Goal: Contribute content

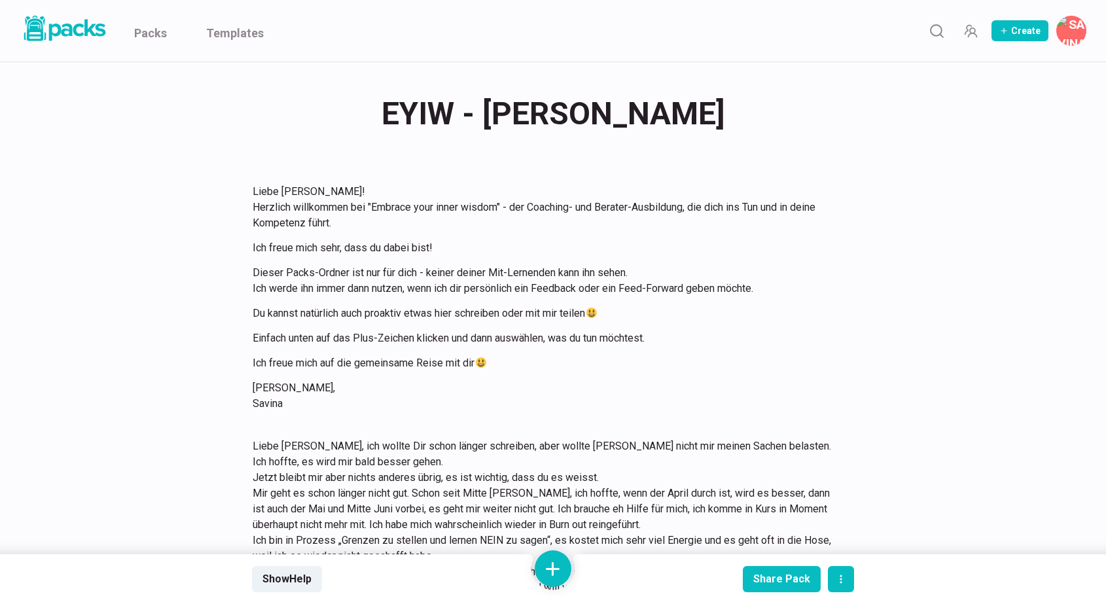
scroll to position [1501, 0]
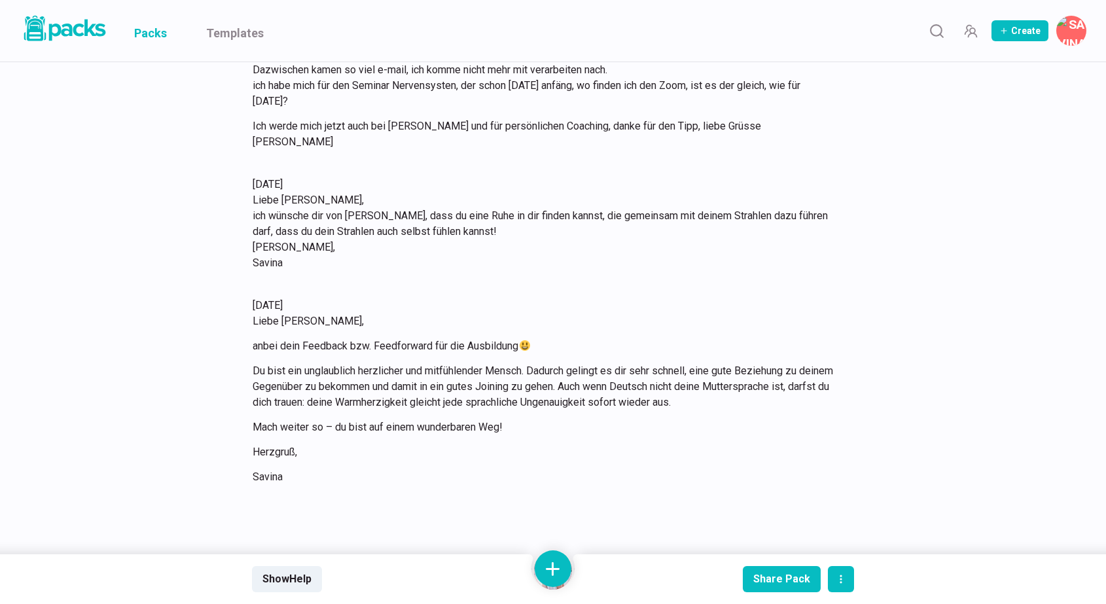
click at [149, 35] on link "Packs" at bounding box center [150, 31] width 33 height 62
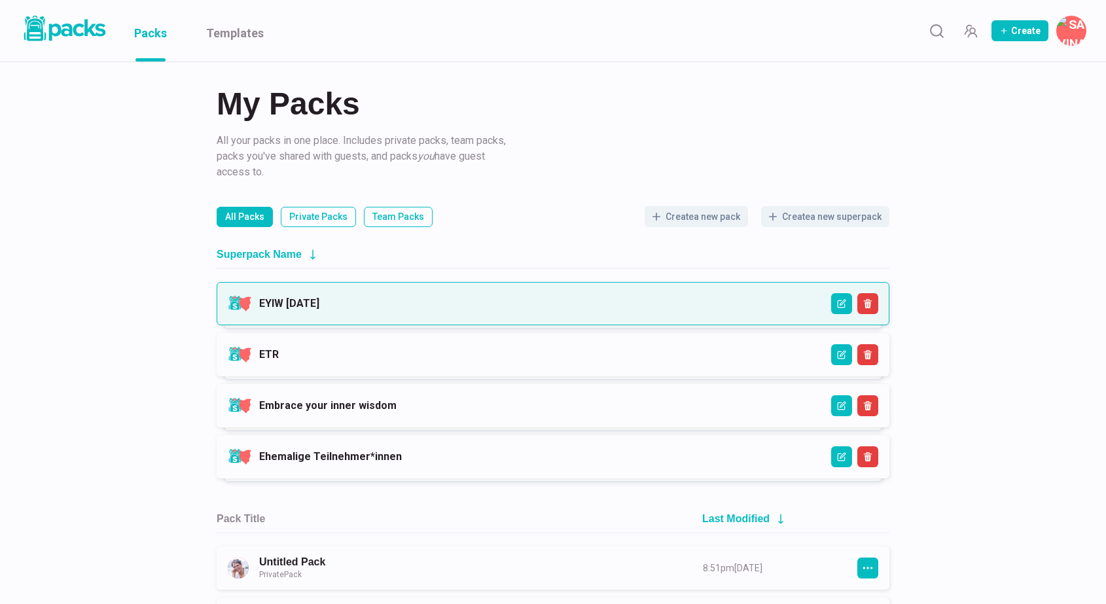
click at [320, 305] on link "EYIW [DATE]" at bounding box center [289, 303] width 60 height 12
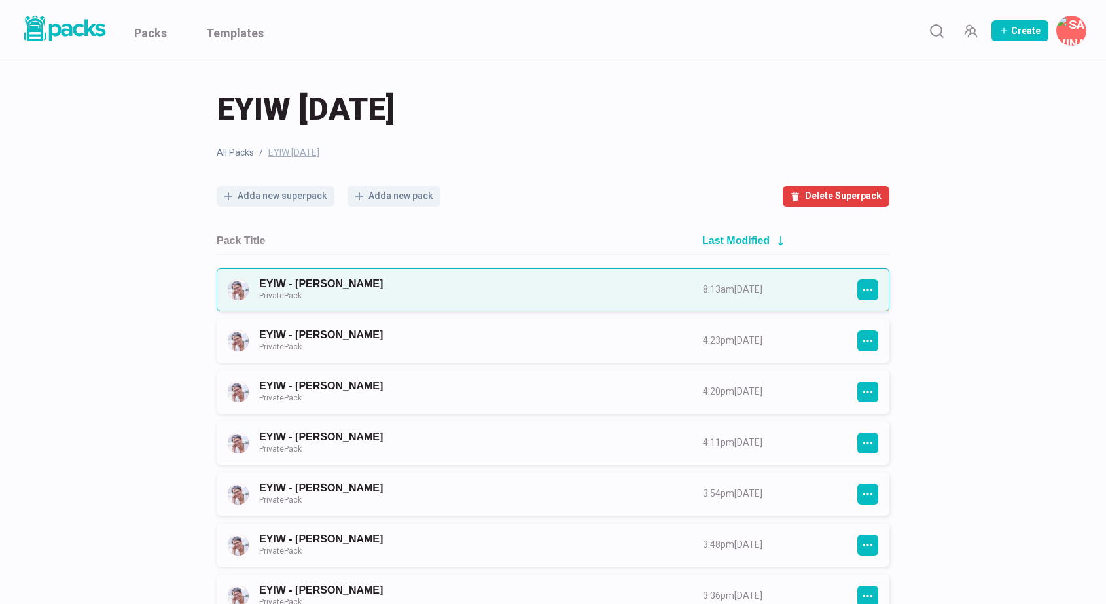
click at [520, 299] on link "EYIW - [PERSON_NAME] Private Pack" at bounding box center [469, 290] width 420 height 24
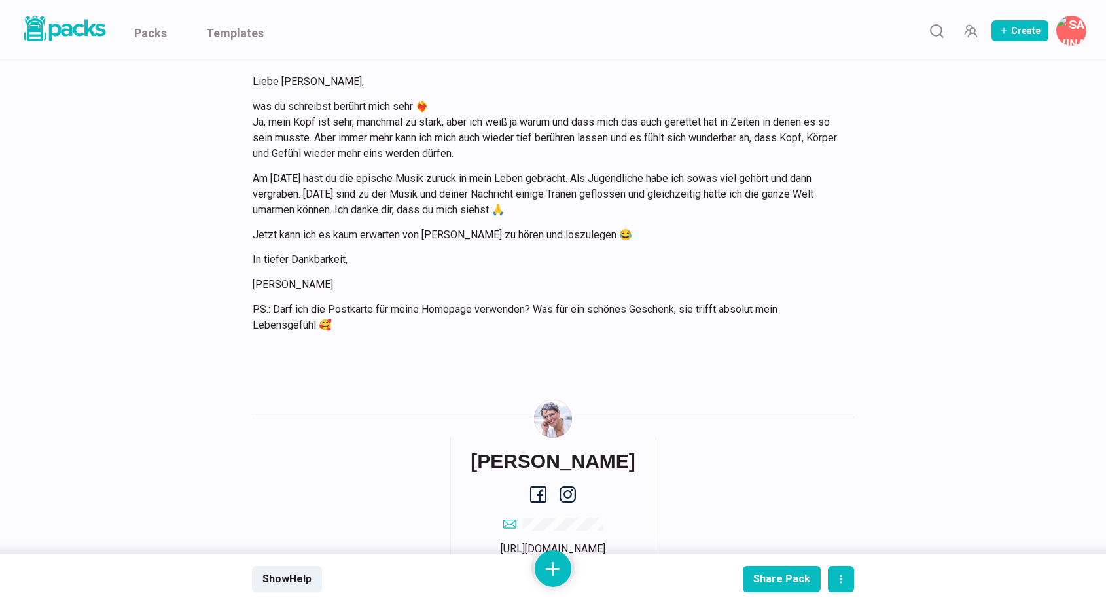
scroll to position [2155, 0]
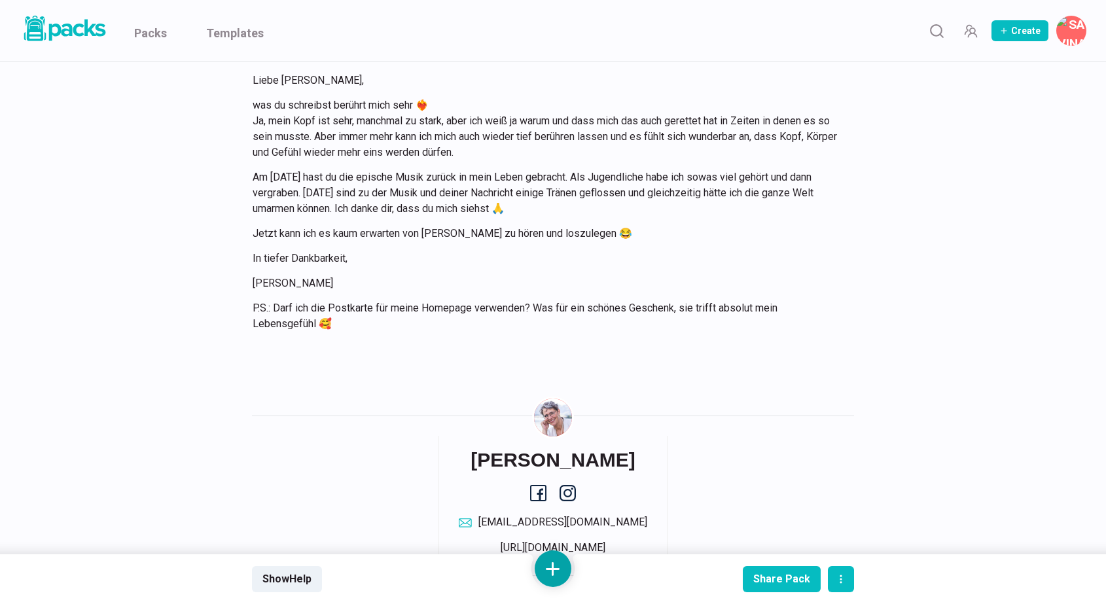
click at [555, 571] on button at bounding box center [553, 569] width 37 height 37
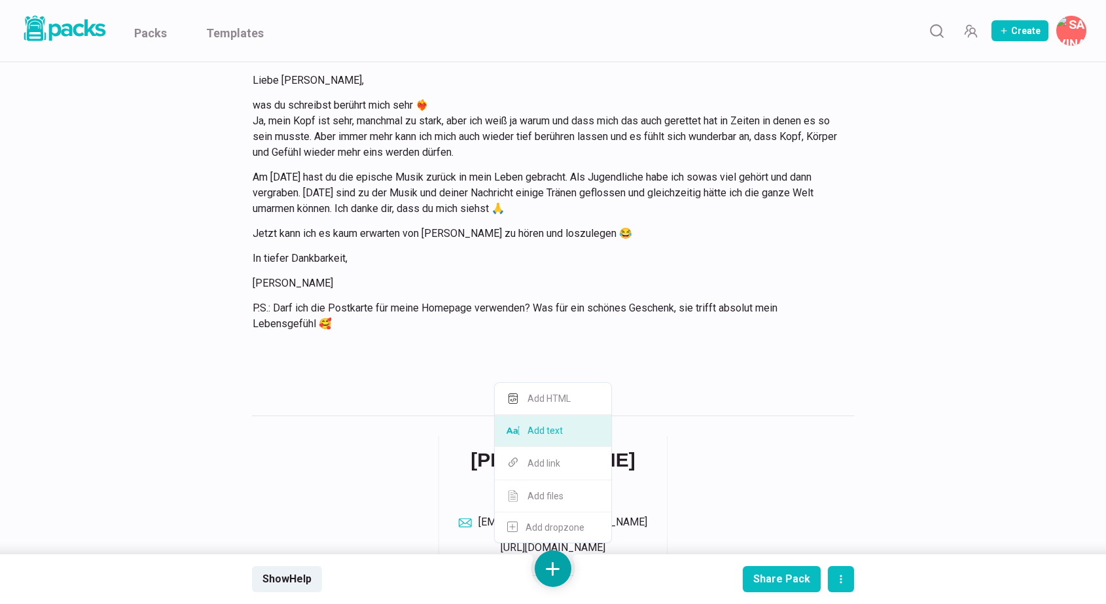
click at [559, 436] on button "Add text" at bounding box center [553, 431] width 117 height 32
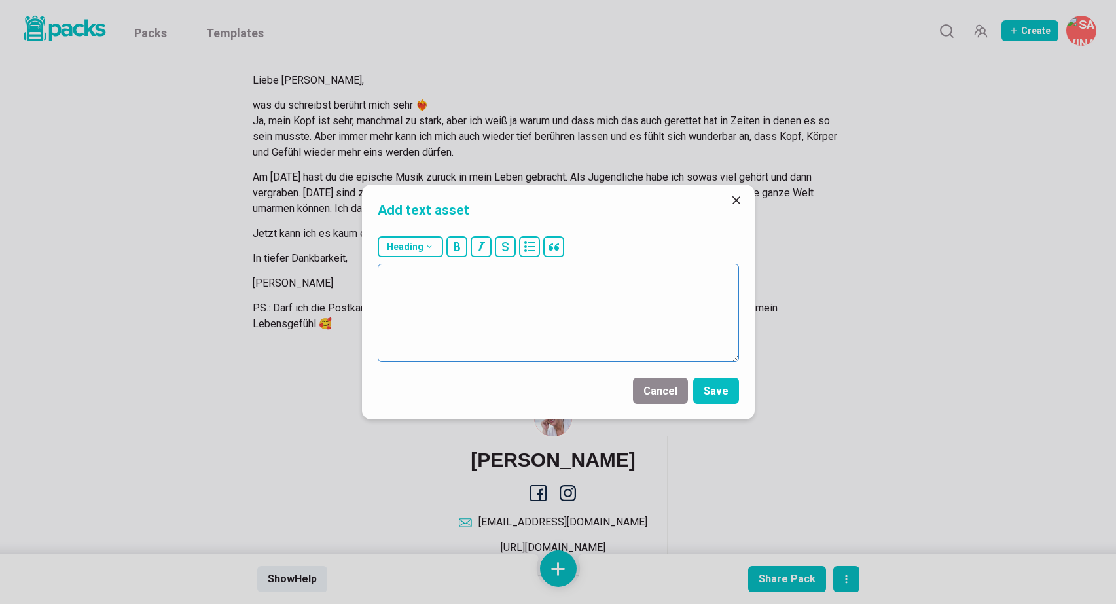
click at [550, 335] on textarea at bounding box center [558, 313] width 361 height 98
click at [146, 36] on div "Add text asset Heading # H1 ## H2 ### H3 Cancel Save" at bounding box center [558, 302] width 1116 height 604
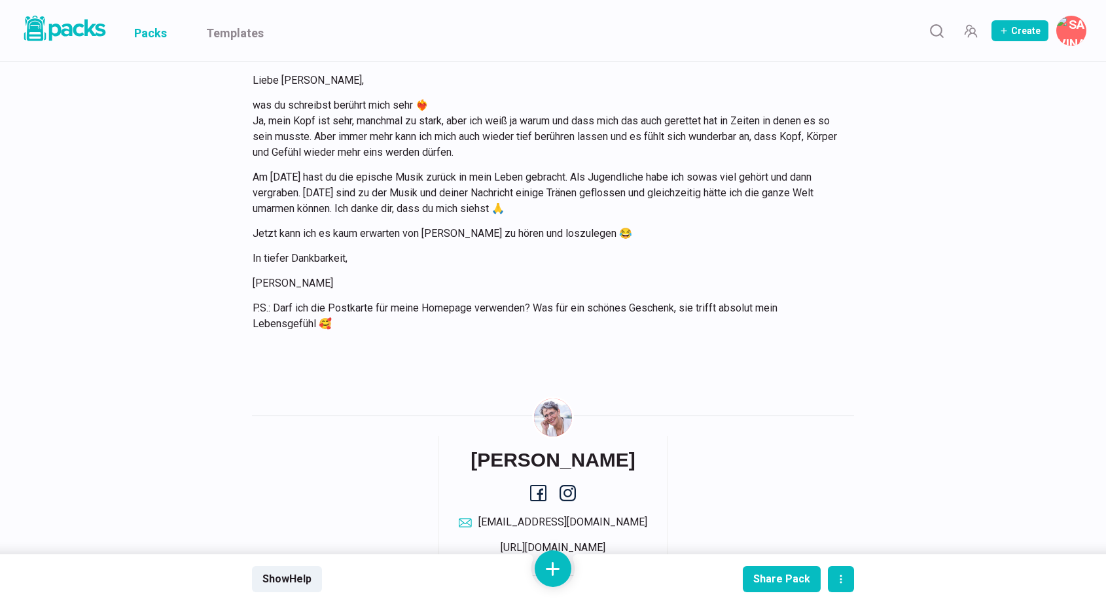
click at [159, 32] on link "Packs" at bounding box center [150, 31] width 33 height 62
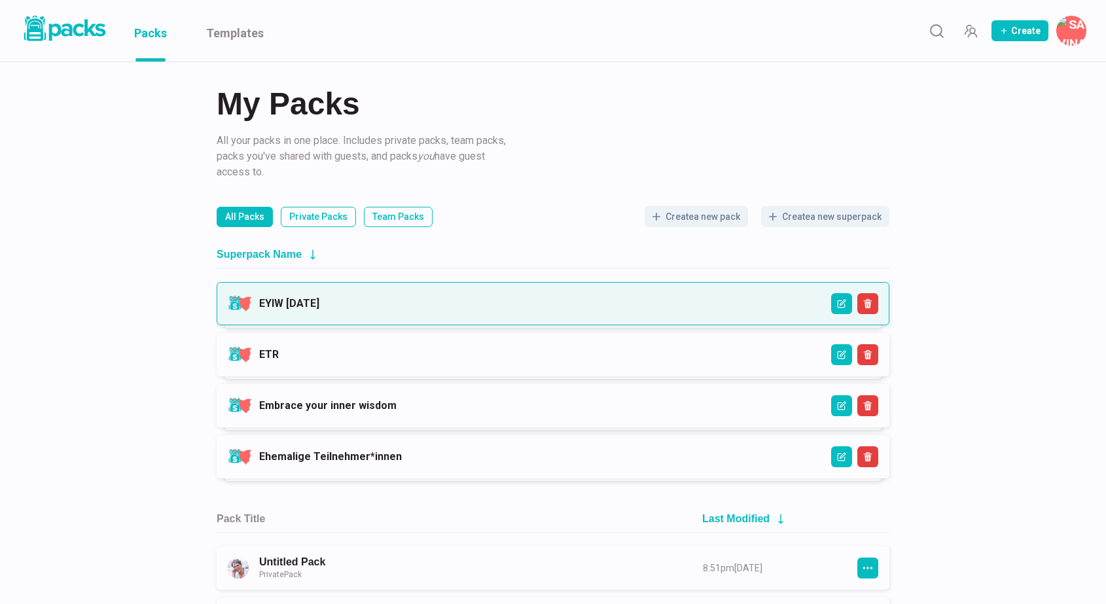
click at [320, 304] on link "EYIW [DATE]" at bounding box center [289, 303] width 60 height 12
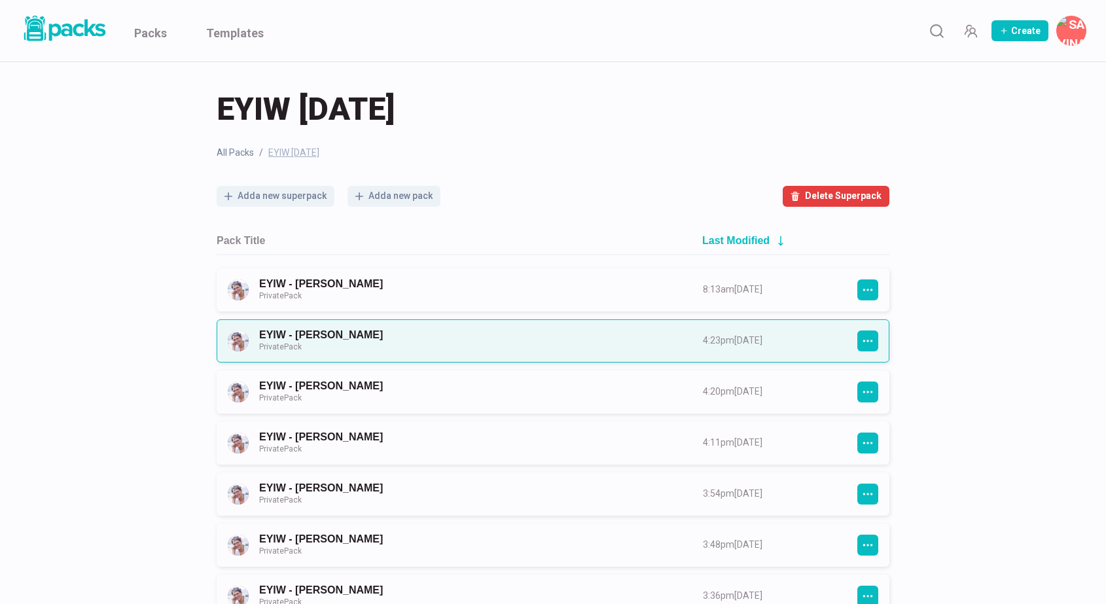
click at [528, 341] on link "EYIW - [PERSON_NAME] Private Pack" at bounding box center [469, 341] width 420 height 24
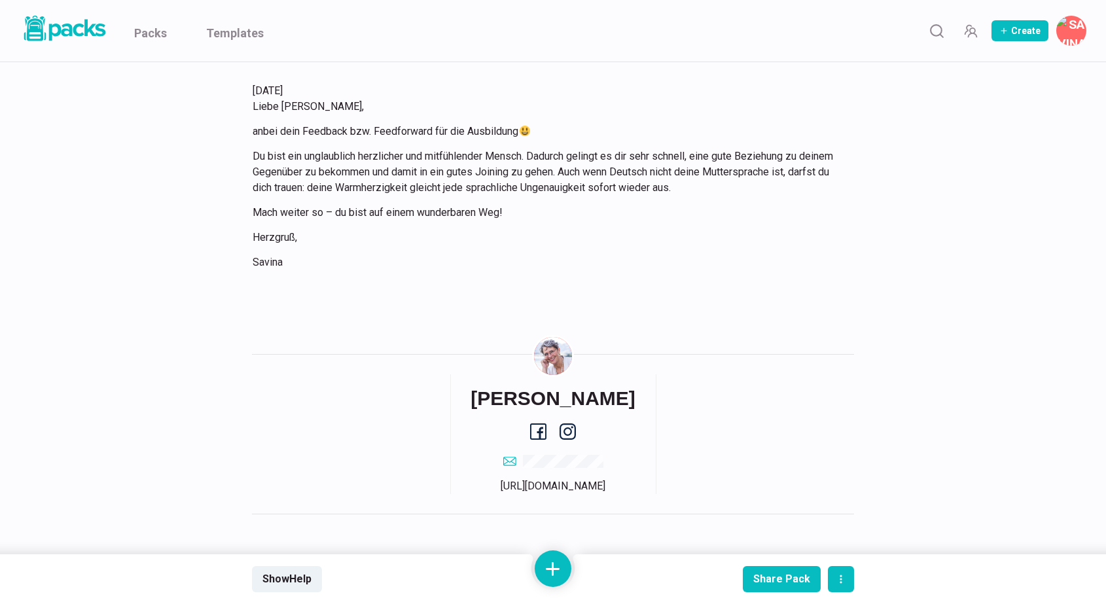
scroll to position [1715, 0]
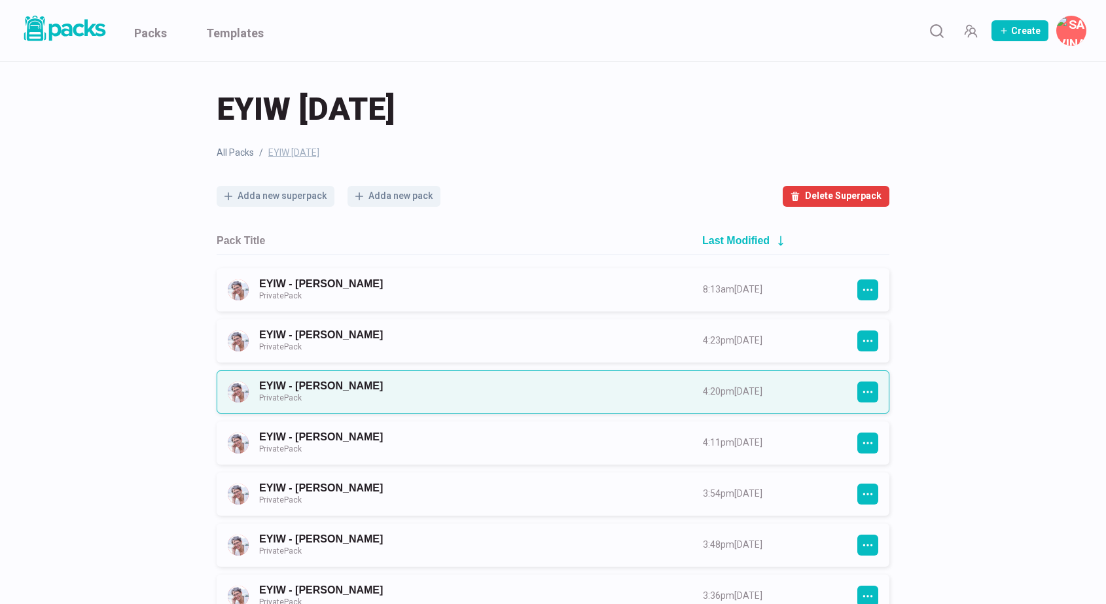
click at [371, 385] on link "EYIW - [PERSON_NAME] Private Pack" at bounding box center [469, 392] width 420 height 24
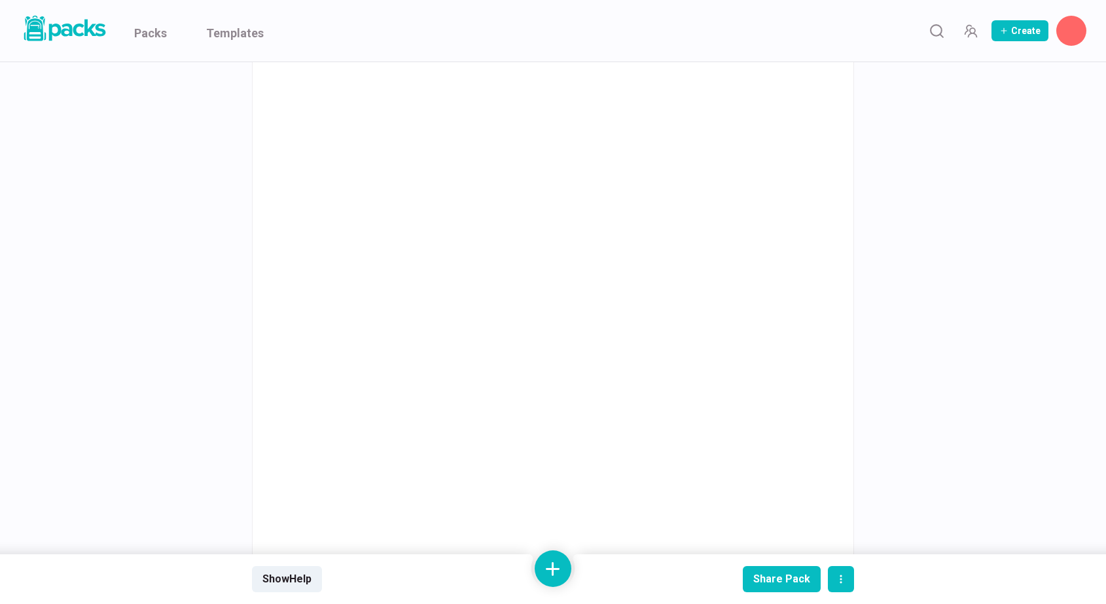
scroll to position [2457, 0]
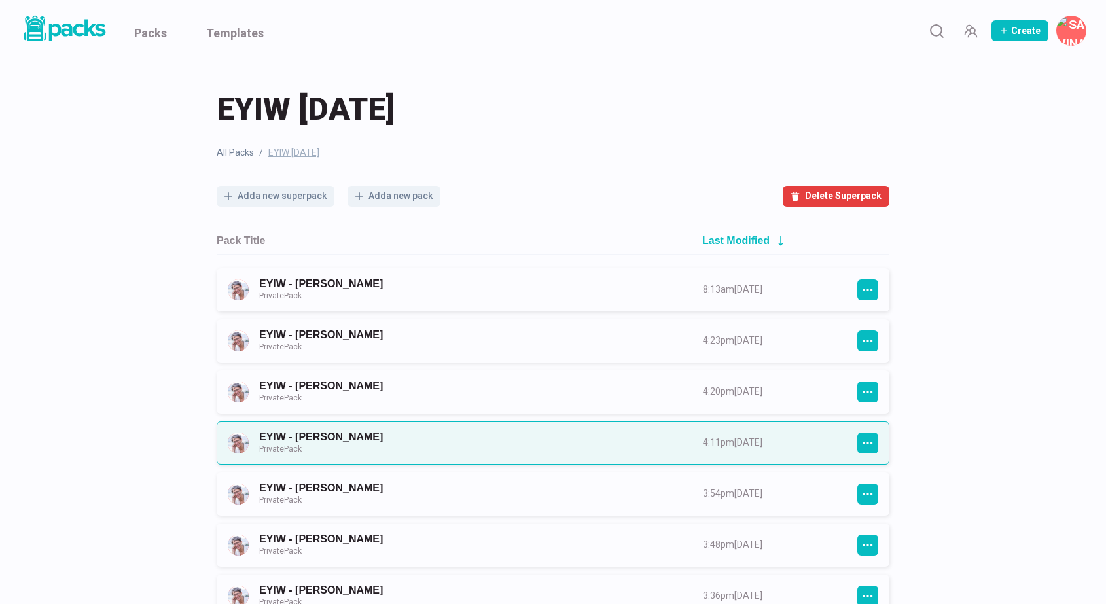
click at [481, 445] on link "EYIW - [PERSON_NAME] Private Pack" at bounding box center [469, 443] width 420 height 24
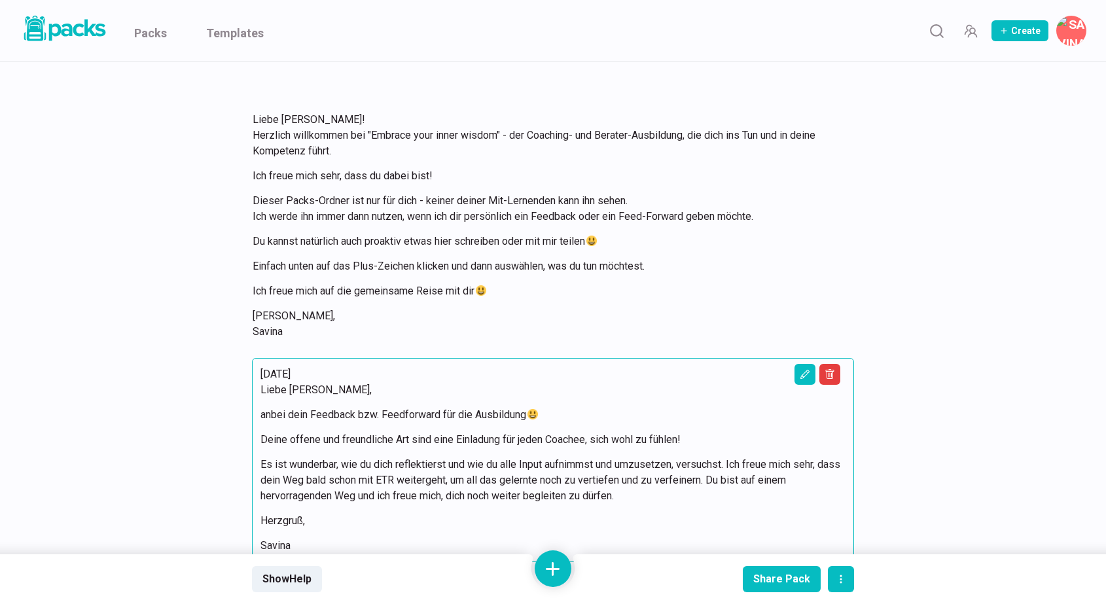
scroll to position [60, 0]
